Goal: Information Seeking & Learning: Learn about a topic

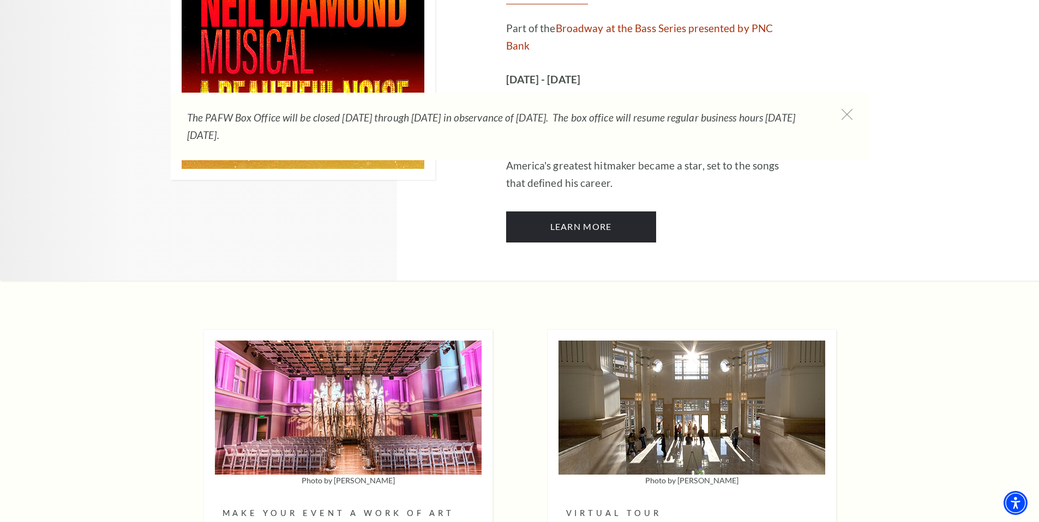
scroll to position [3286, 0]
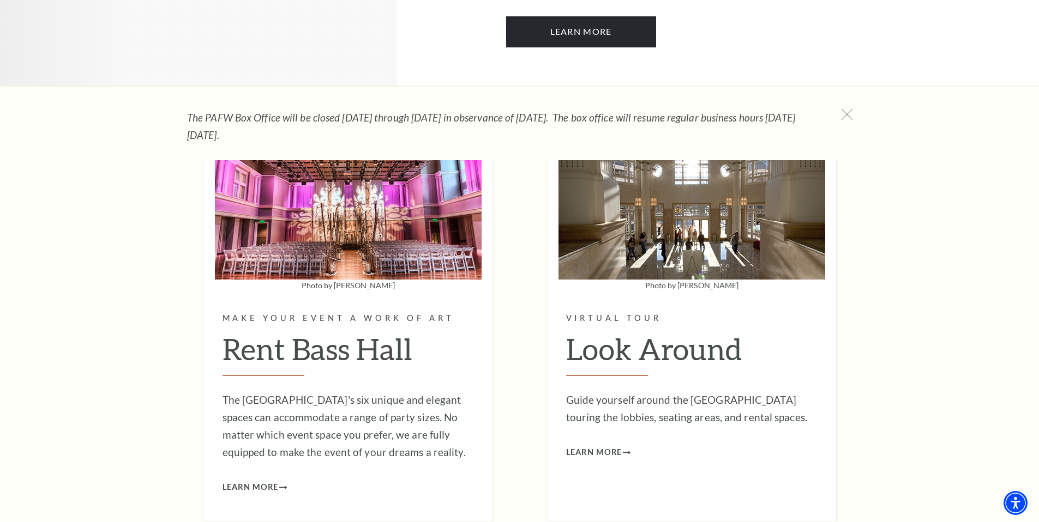
click at [832, 117] on div "The PAFW Box Office will be closed [DATE] through [DATE] in observance of [DATE…" at bounding box center [520, 127] width 698 height 68
click at [851, 110] on use at bounding box center [847, 114] width 14 height 14
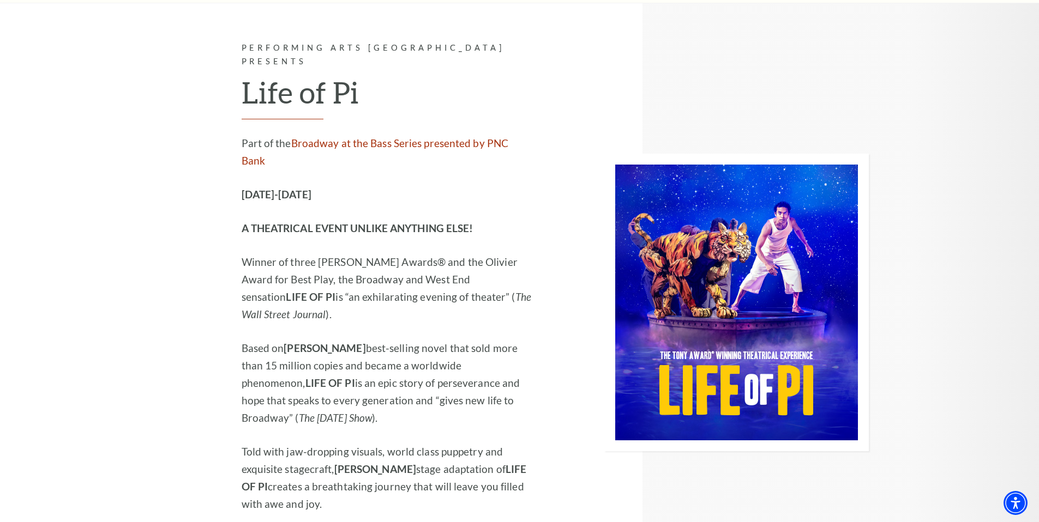
scroll to position [0, 0]
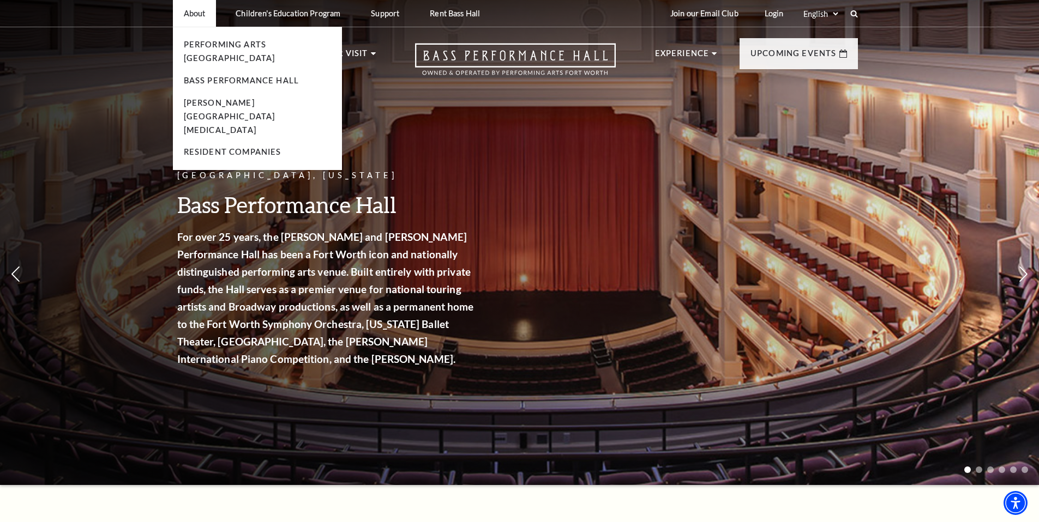
click at [196, 14] on p "About" at bounding box center [195, 13] width 22 height 9
click at [216, 76] on link "Bass Performance Hall" at bounding box center [242, 80] width 116 height 9
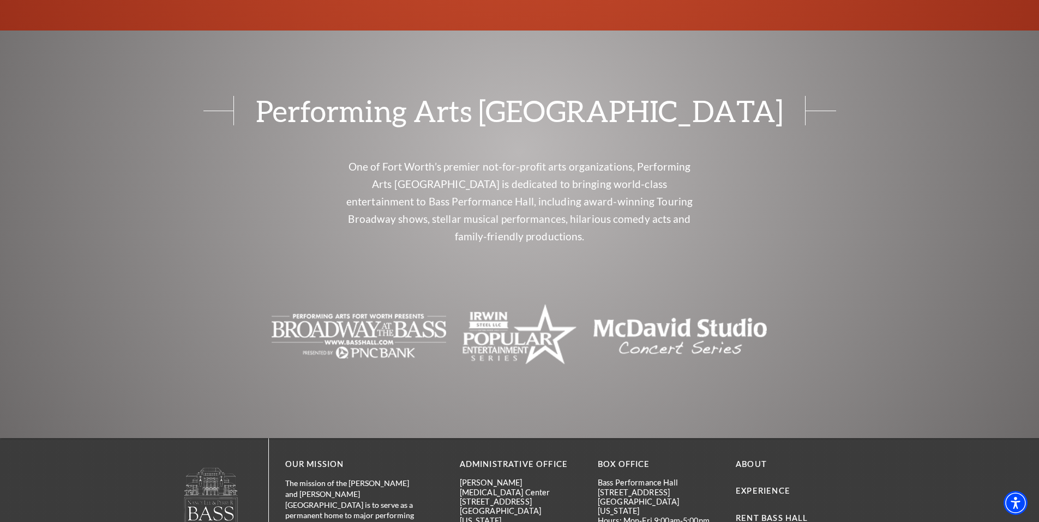
scroll to position [2373, 0]
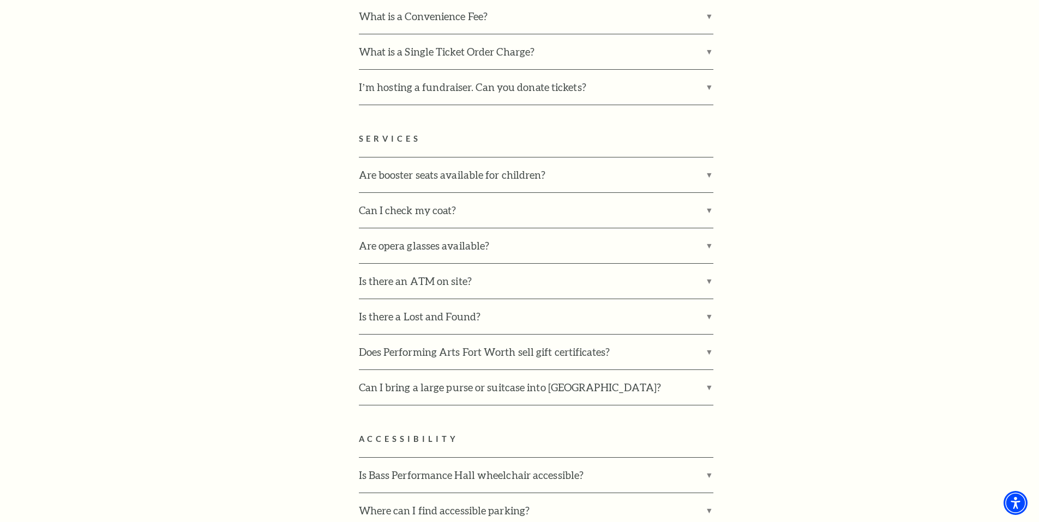
scroll to position [2629, 0]
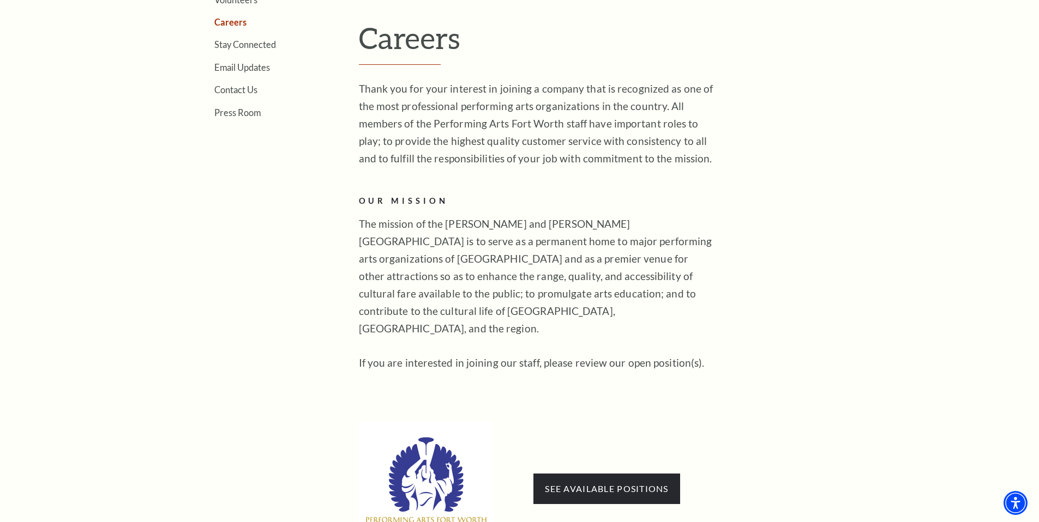
scroll to position [694, 0]
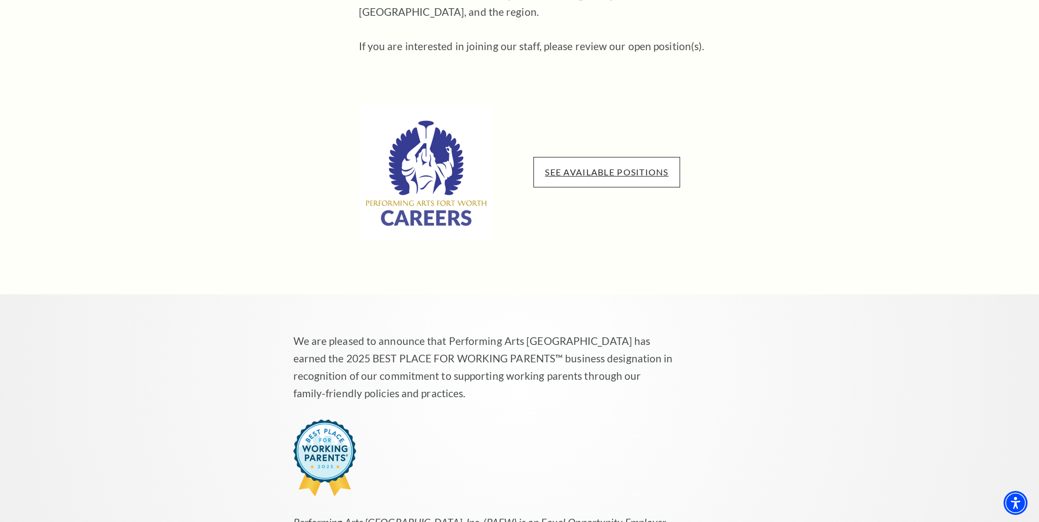
click at [560, 167] on link "See available positions" at bounding box center [606, 172] width 123 height 10
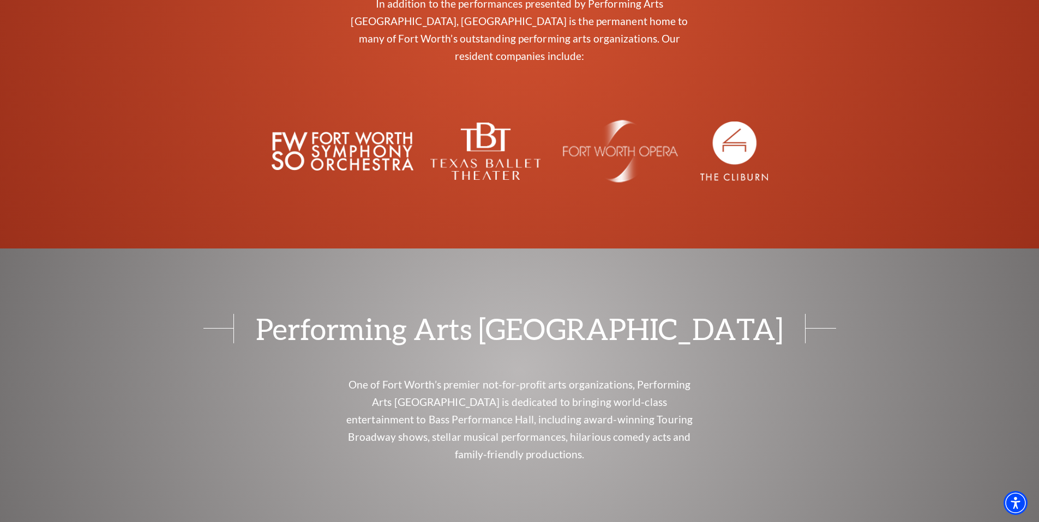
scroll to position [2072, 0]
